Goal: Task Accomplishment & Management: Manage account settings

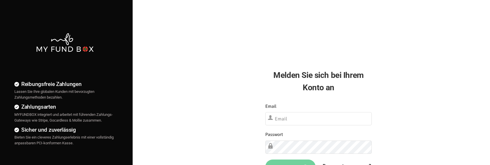
click at [338, 109] on div "Email Bitte füllen Sie dieses Feld aus" at bounding box center [318, 114] width 107 height 23
click at [337, 116] on input "text" at bounding box center [318, 118] width 107 height 13
type input "[EMAIL_ADDRESS][DOMAIN_NAME]"
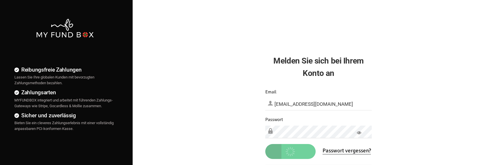
scroll to position [29, 0]
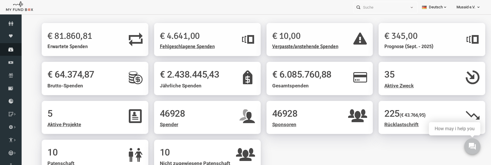
click at [18, 49] on icon at bounding box center [11, 49] width 22 height 5
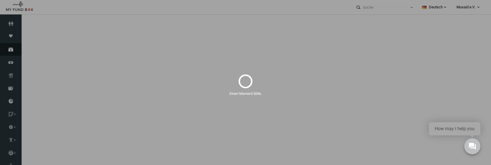
select select "100"
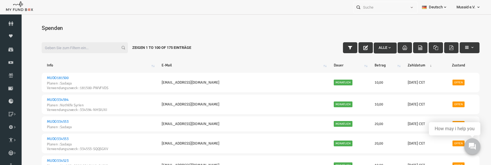
click at [87, 48] on input "Filter:" at bounding box center [75, 47] width 86 height 11
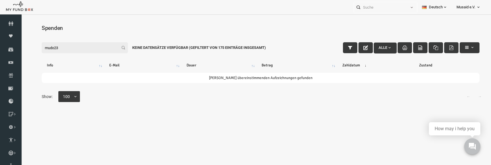
type input "mudo23"
click at [380, 7] on input "text" at bounding box center [380, 7] width 53 height 11
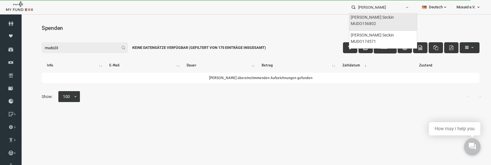
click at [382, 19] on label "[PERSON_NAME] Seckin MUDO156802" at bounding box center [382, 20] width 63 height 12
type input "[PERSON_NAME] Seckin MUDO156802"
